Goal: Task Accomplishment & Management: Complete application form

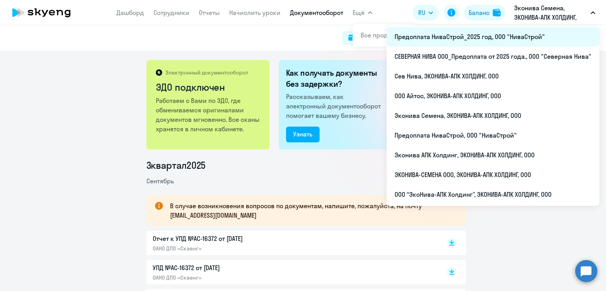
click at [467, 36] on li "Предоплата НиваСтрой_2025 год, ООО "НиваСтрой"" at bounding box center [493, 37] width 213 height 20
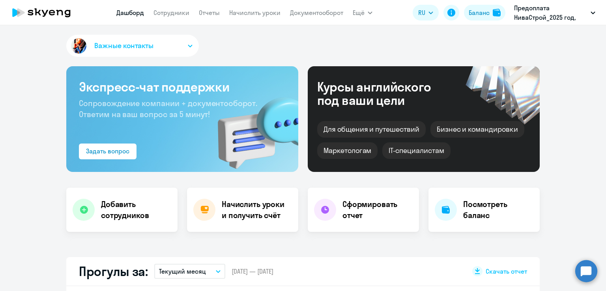
select select "30"
click at [236, 14] on link "Начислить уроки" at bounding box center [254, 13] width 51 height 8
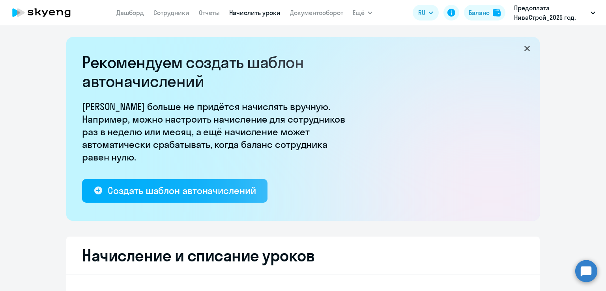
select select "10"
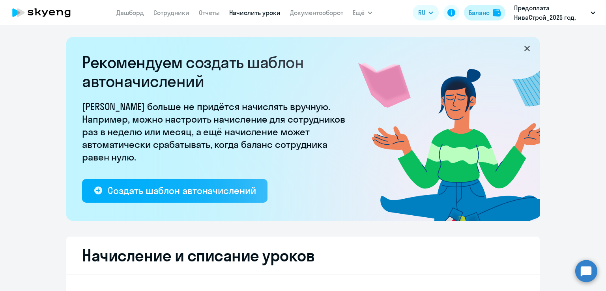
click at [481, 13] on div "Баланс" at bounding box center [479, 12] width 21 height 9
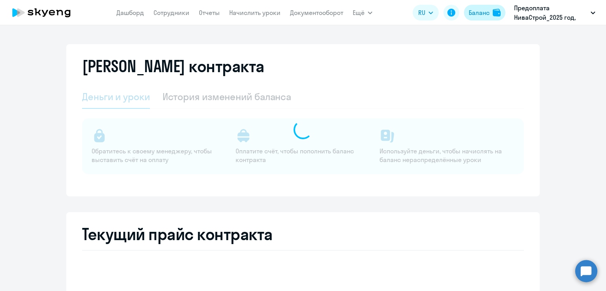
select select "english_adult_not_native_speaker"
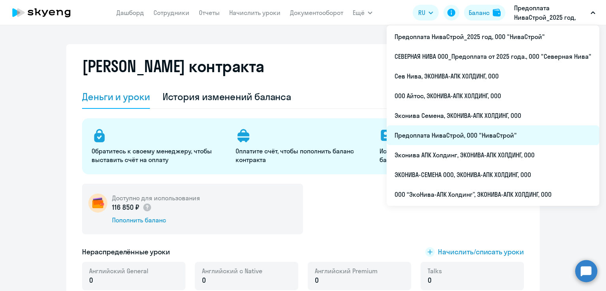
click at [465, 134] on li "Предоплата НиваСтрой, ООО "НиваСтрой"" at bounding box center [493, 136] width 213 height 20
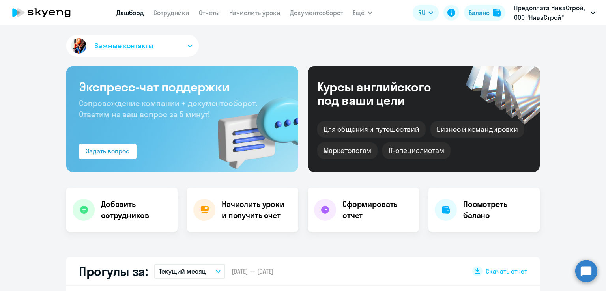
select select "30"
click at [481, 16] on div "Баланс" at bounding box center [479, 12] width 21 height 9
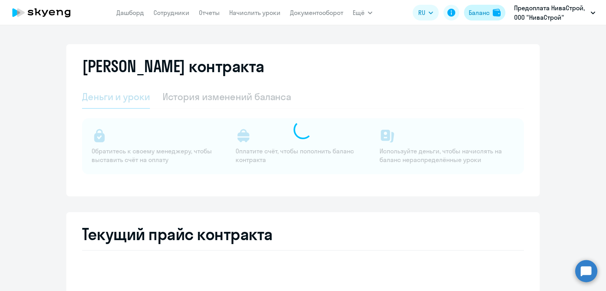
select select "english_adult_not_native_speaker"
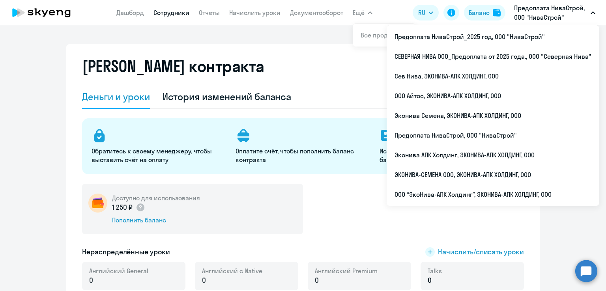
click at [186, 14] on link "Сотрудники" at bounding box center [172, 13] width 36 height 8
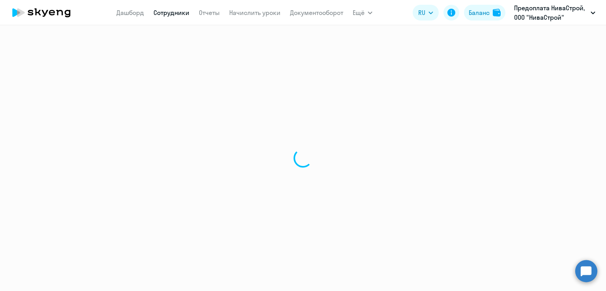
select select "30"
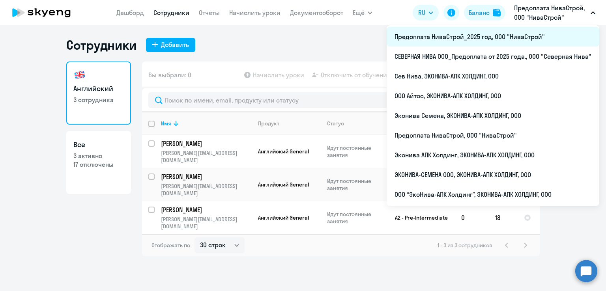
click at [531, 39] on li "Предоплата НиваСтрой_2025 год, ООО "НиваСтрой"" at bounding box center [493, 37] width 213 height 20
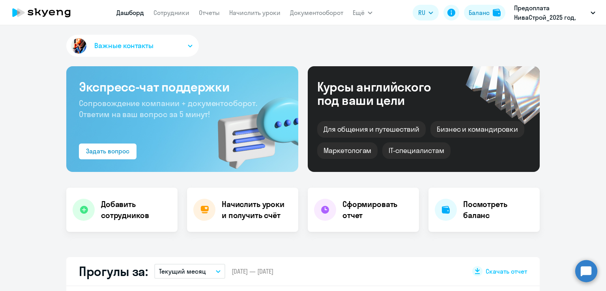
select select "30"
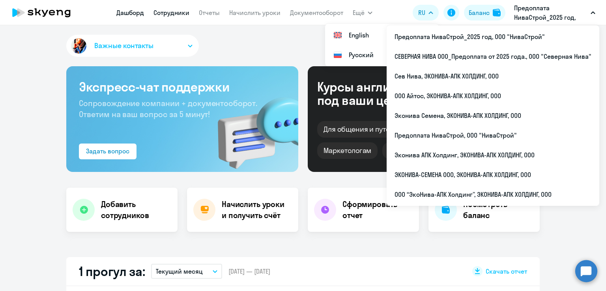
click at [174, 12] on link "Сотрудники" at bounding box center [172, 13] width 36 height 8
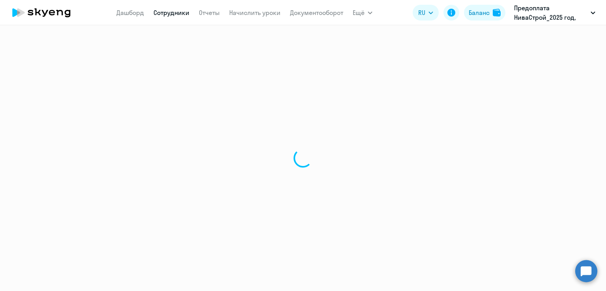
select select "30"
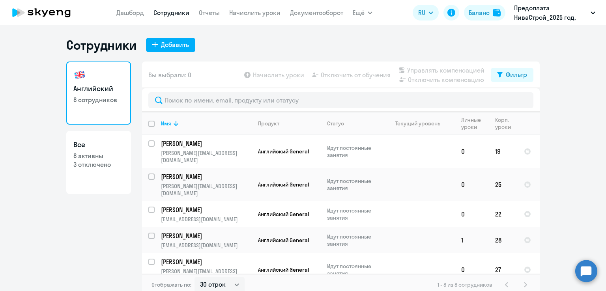
scroll to position [5, 0]
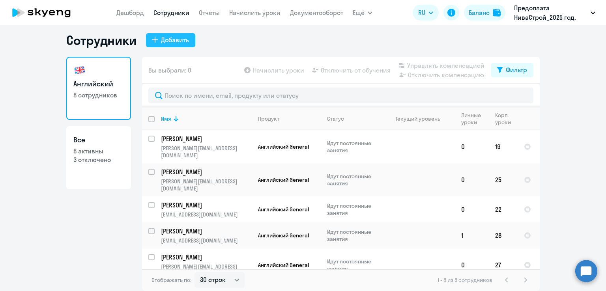
click at [161, 46] on button "Добавить" at bounding box center [170, 40] width 49 height 14
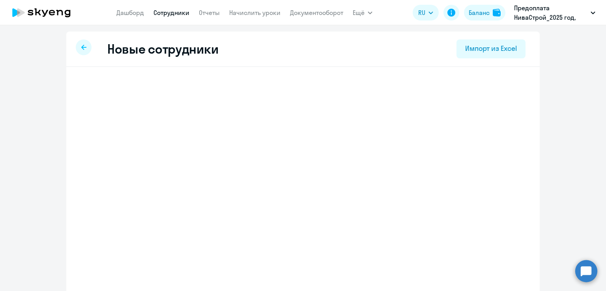
select select "english_adult_not_native_speaker"
select select "3"
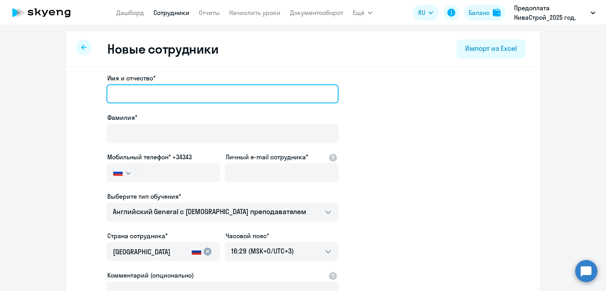
click at [178, 90] on input "Имя и отчество*" at bounding box center [223, 93] width 232 height 19
type input "[PERSON_NAME]"
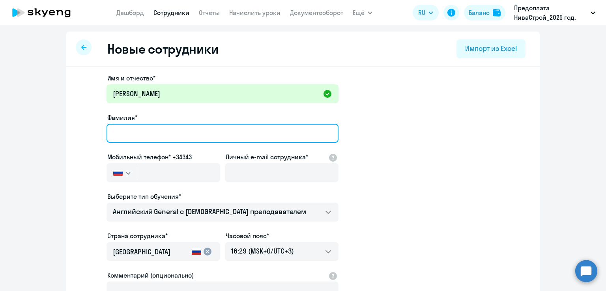
click at [153, 133] on input "Фамилия*" at bounding box center [223, 133] width 232 height 19
type input "[PERSON_NAME]"
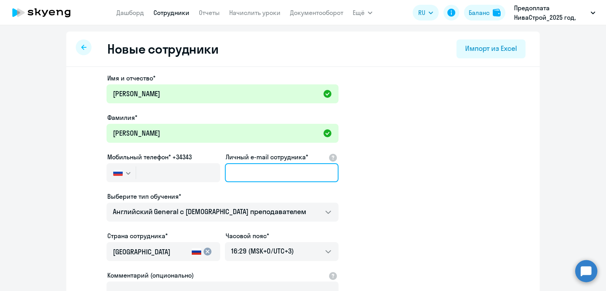
click at [293, 180] on input "Личный e-mail сотрудника*" at bounding box center [282, 172] width 114 height 19
paste input "[EMAIL_ADDRESS][DOMAIN_NAME]"
type input "[EMAIL_ADDRESS][DOMAIN_NAME]"
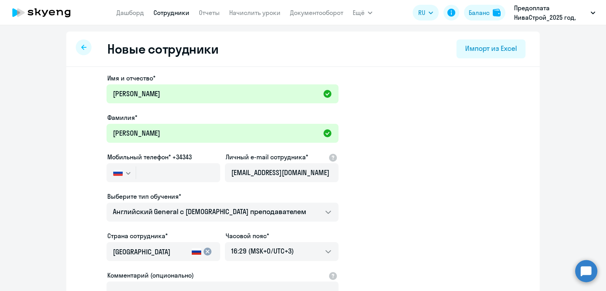
scroll to position [0, 0]
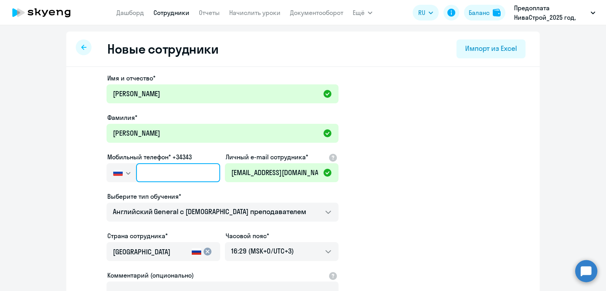
click at [185, 169] on input "text" at bounding box center [178, 172] width 84 height 19
paste input "[PHONE_NUMBER]"
type input "[PHONE_NUMBER]"
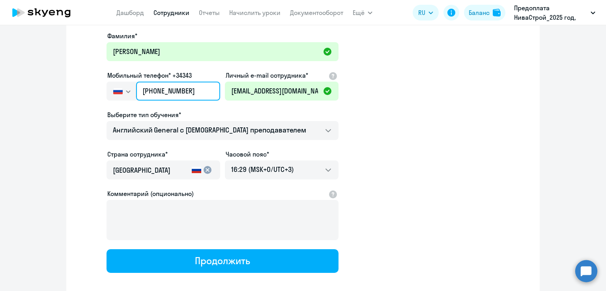
scroll to position [122, 0]
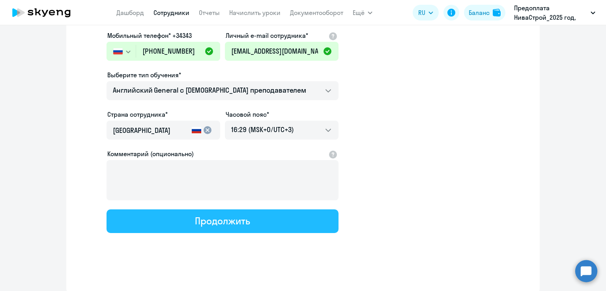
click at [268, 213] on button "Продолжить" at bounding box center [223, 222] width 232 height 24
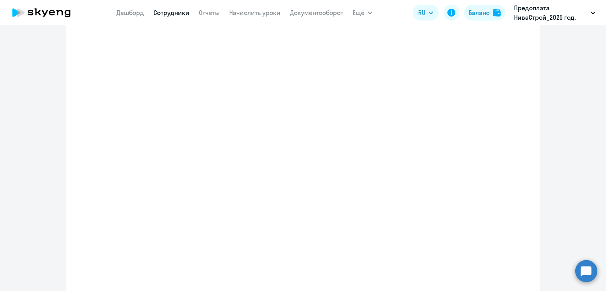
select select "english_adult_not_native_speaker"
select select "3"
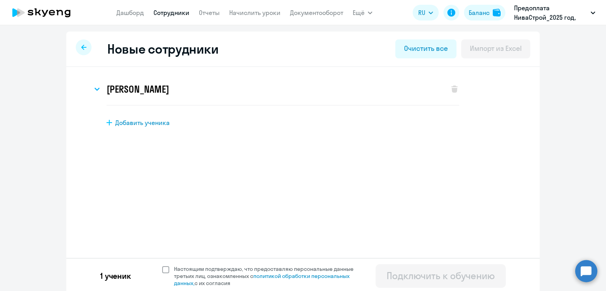
click at [163, 268] on span at bounding box center [165, 269] width 7 height 7
click at [162, 266] on input "Настоящим подтверждаю, что предоставляю персональные данные третьих лиц, ознако…" at bounding box center [162, 265] width 0 height 0
checkbox input "true"
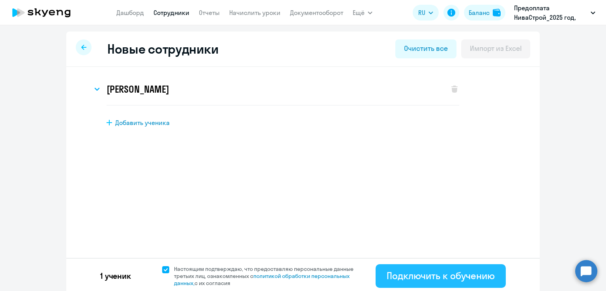
click at [426, 275] on div "Подключить к обучению" at bounding box center [441, 276] width 108 height 13
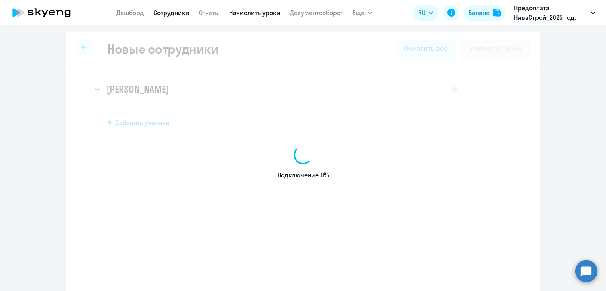
select select "english_adult_not_native_speaker"
select select "3"
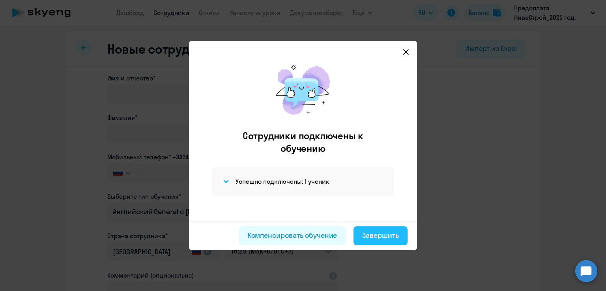
click at [400, 240] on button "Завершить" at bounding box center [381, 236] width 54 height 19
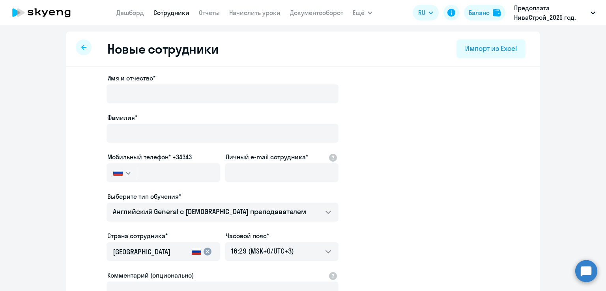
select select "30"
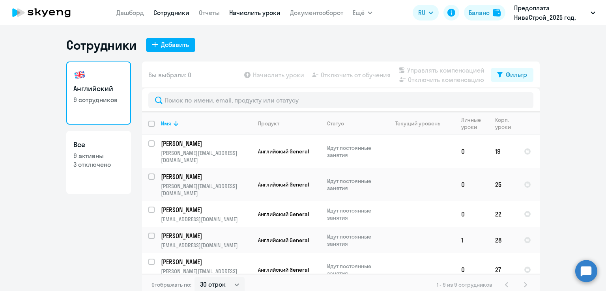
click at [248, 13] on link "Начислить уроки" at bounding box center [254, 13] width 51 height 8
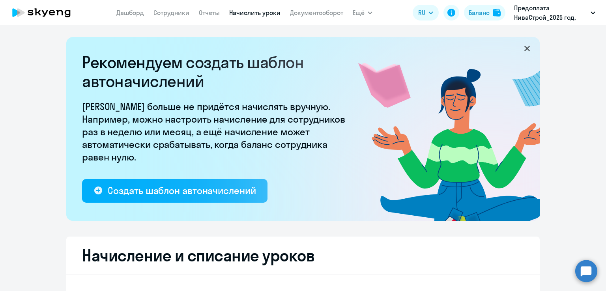
select select "10"
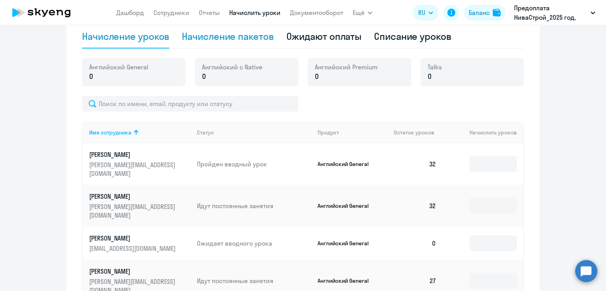
click at [224, 37] on div "Начисление пакетов" at bounding box center [228, 36] width 92 height 13
select select "10"
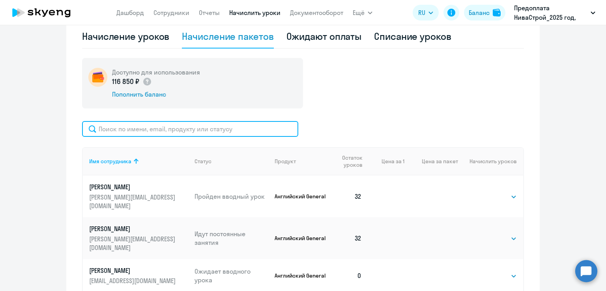
click at [142, 131] on input "text" at bounding box center [190, 129] width 216 height 16
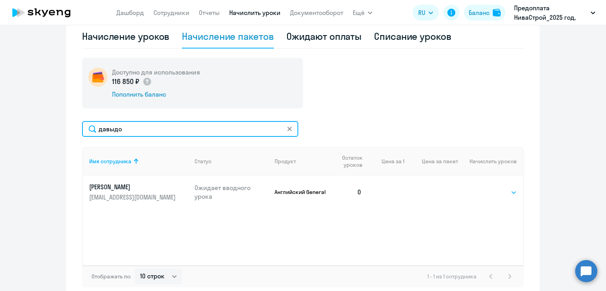
type input "давыдо"
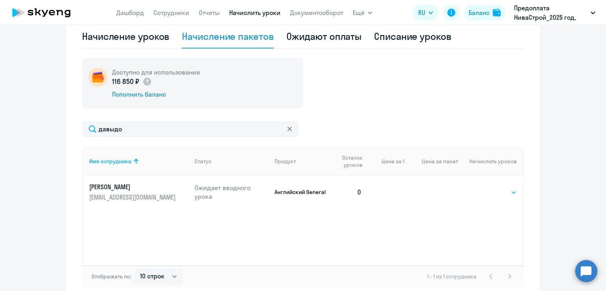
click at [512, 193] on select "Выбрать 4 8 16 32 64 96 128" at bounding box center [501, 192] width 32 height 9
select select "32"
click at [485, 192] on select "Выбрать 4 8 16 32 64 96 128" at bounding box center [501, 192] width 32 height 9
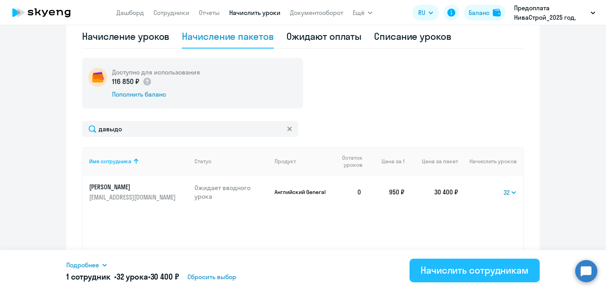
click at [469, 278] on button "Начислить сотрудникам" at bounding box center [475, 271] width 130 height 24
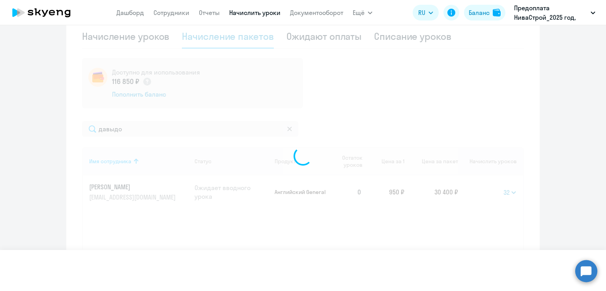
select select
